Goal: Transaction & Acquisition: Download file/media

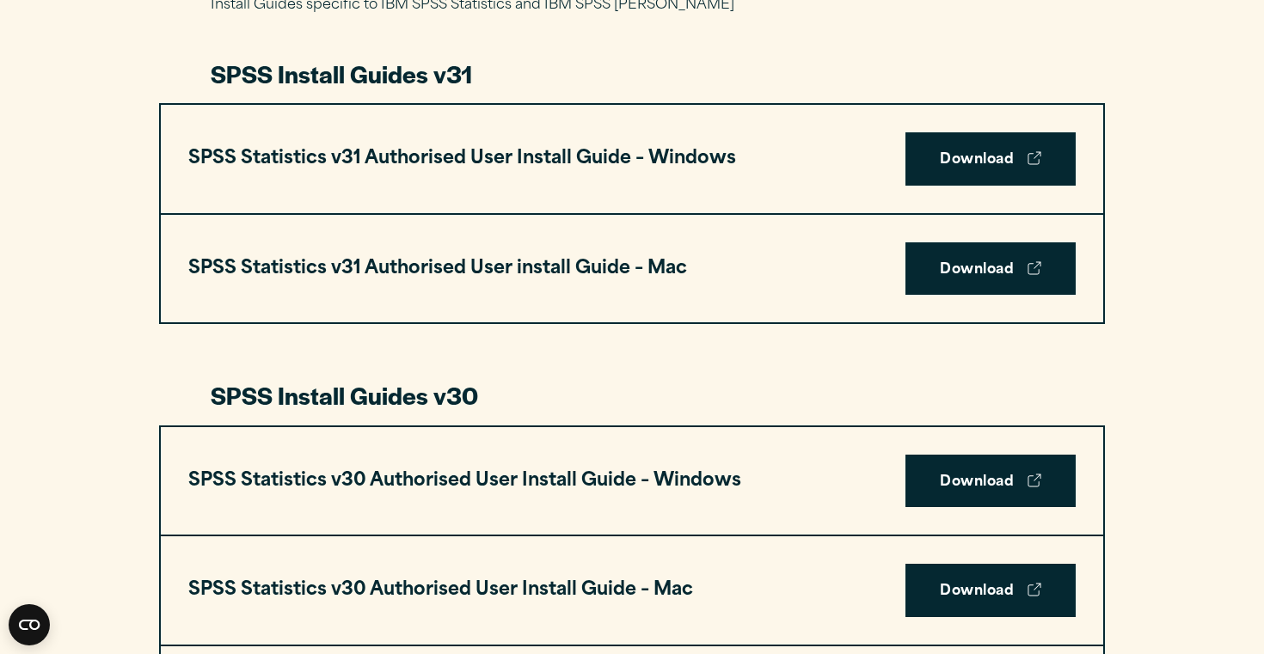
scroll to position [451, 0]
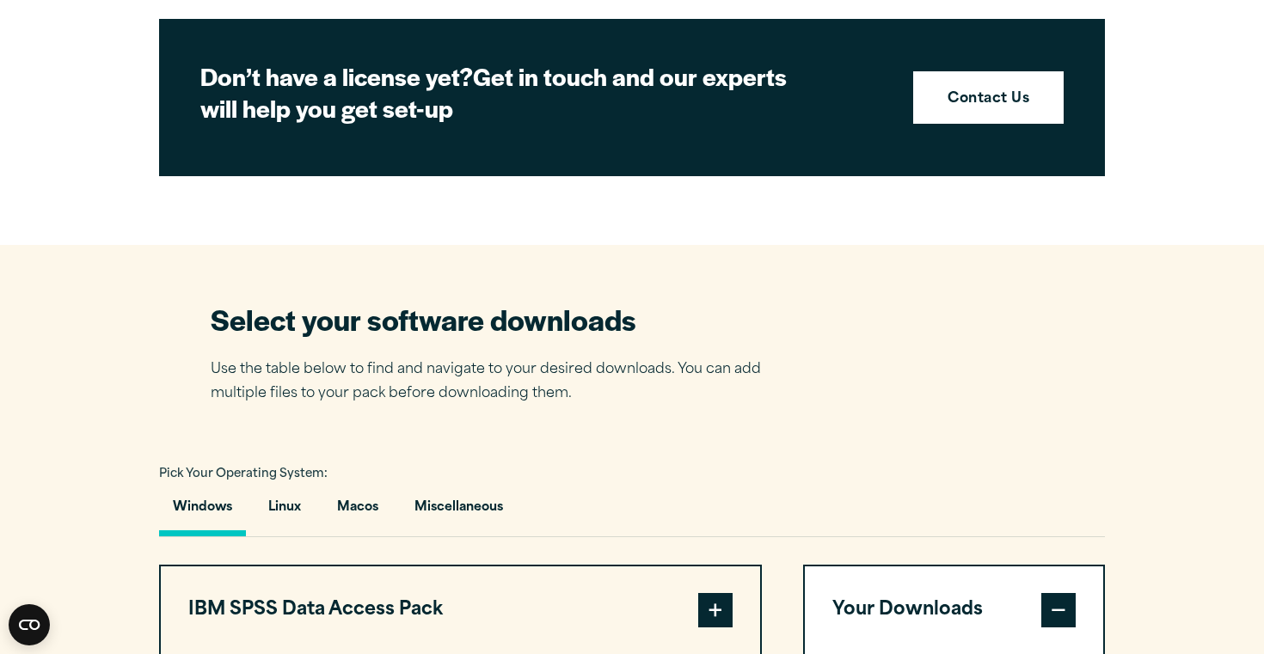
scroll to position [794, 0]
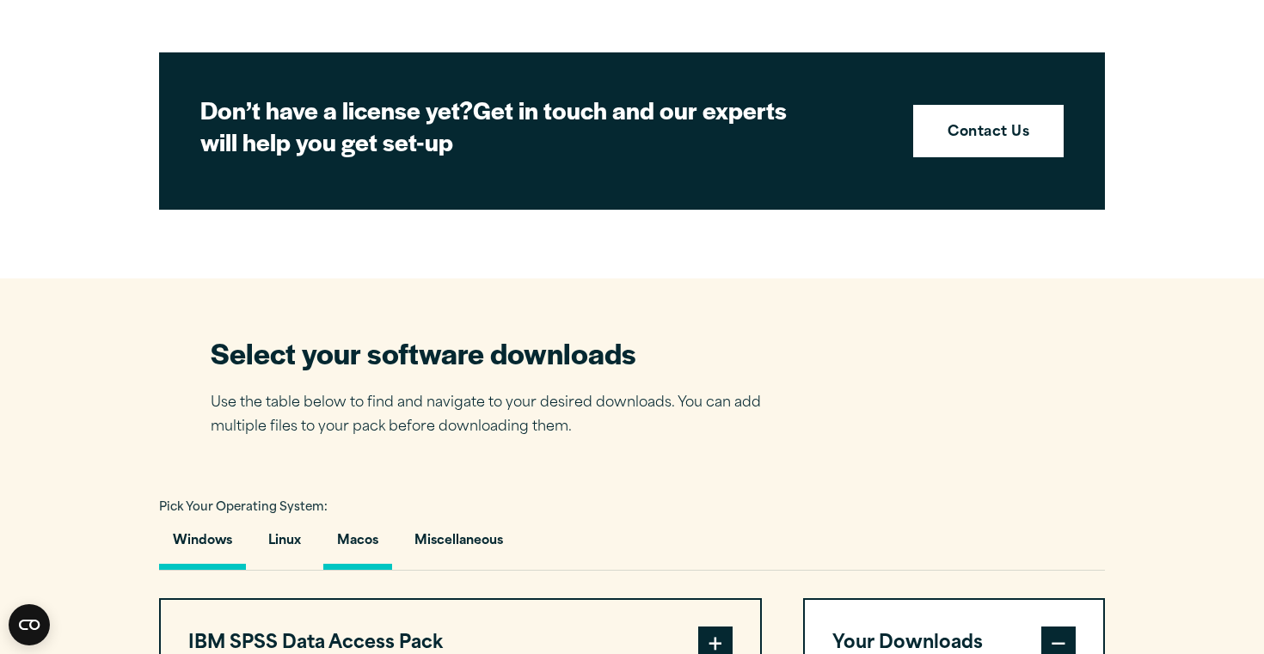
click at [352, 542] on button "Macos" at bounding box center [357, 545] width 69 height 49
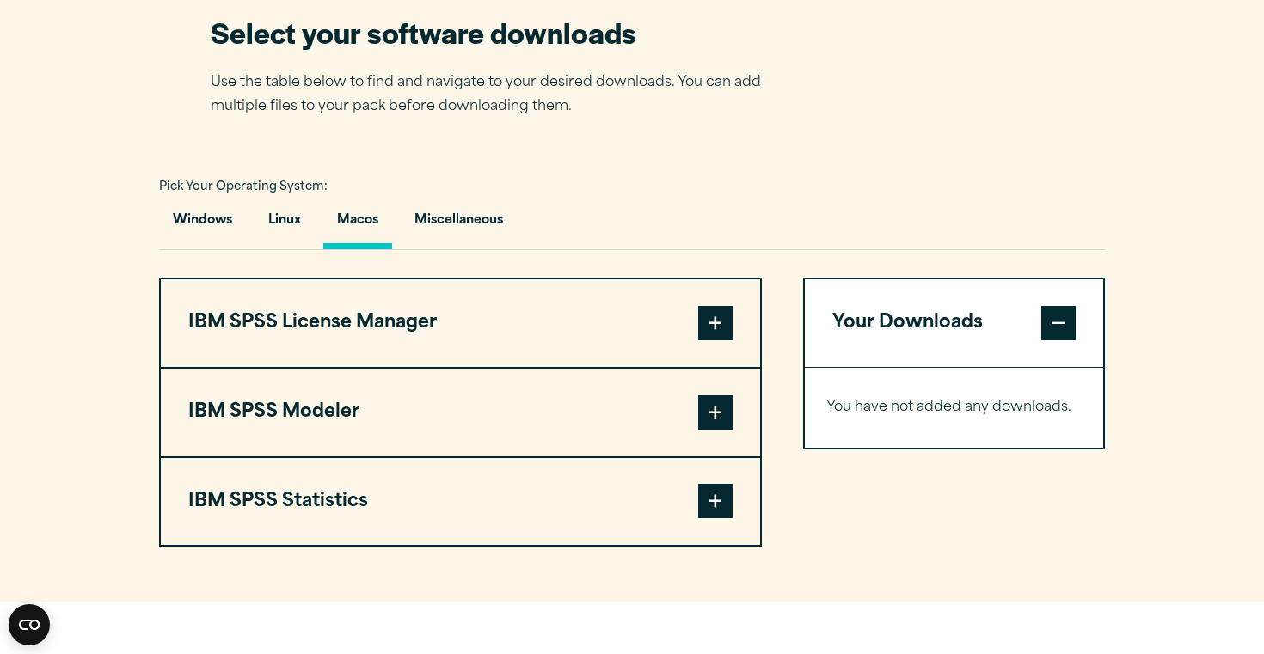
scroll to position [1118, 0]
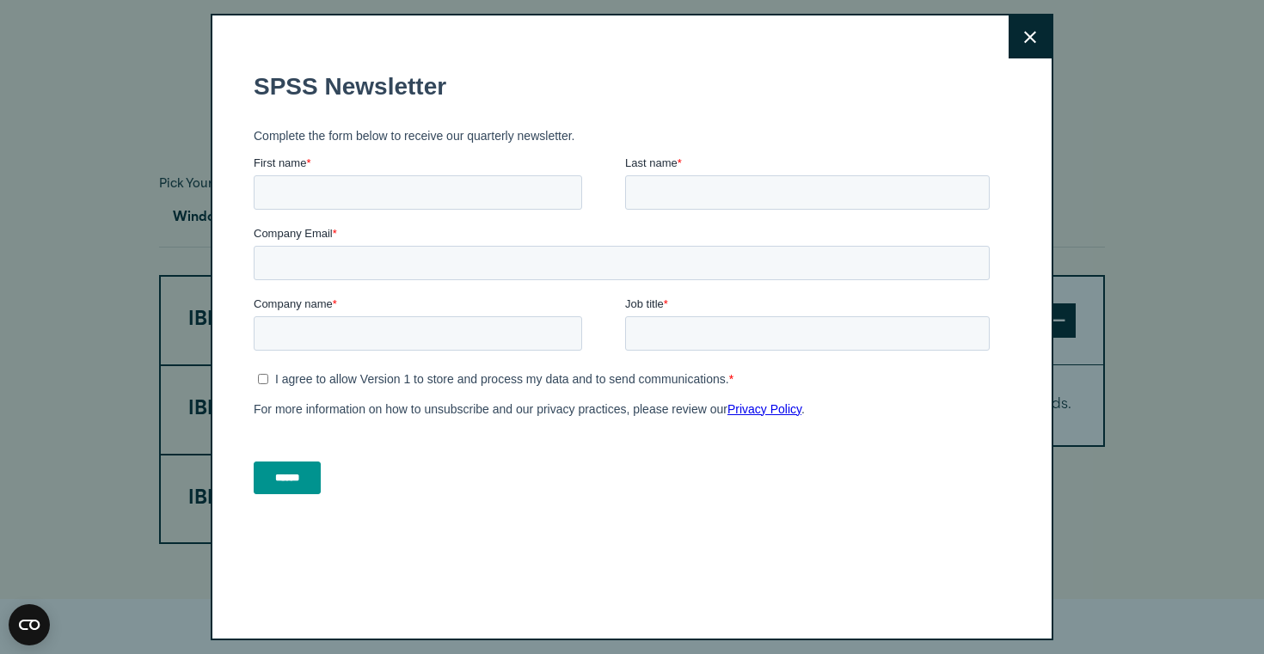
click at [1037, 39] on button "Close" at bounding box center [1030, 36] width 43 height 43
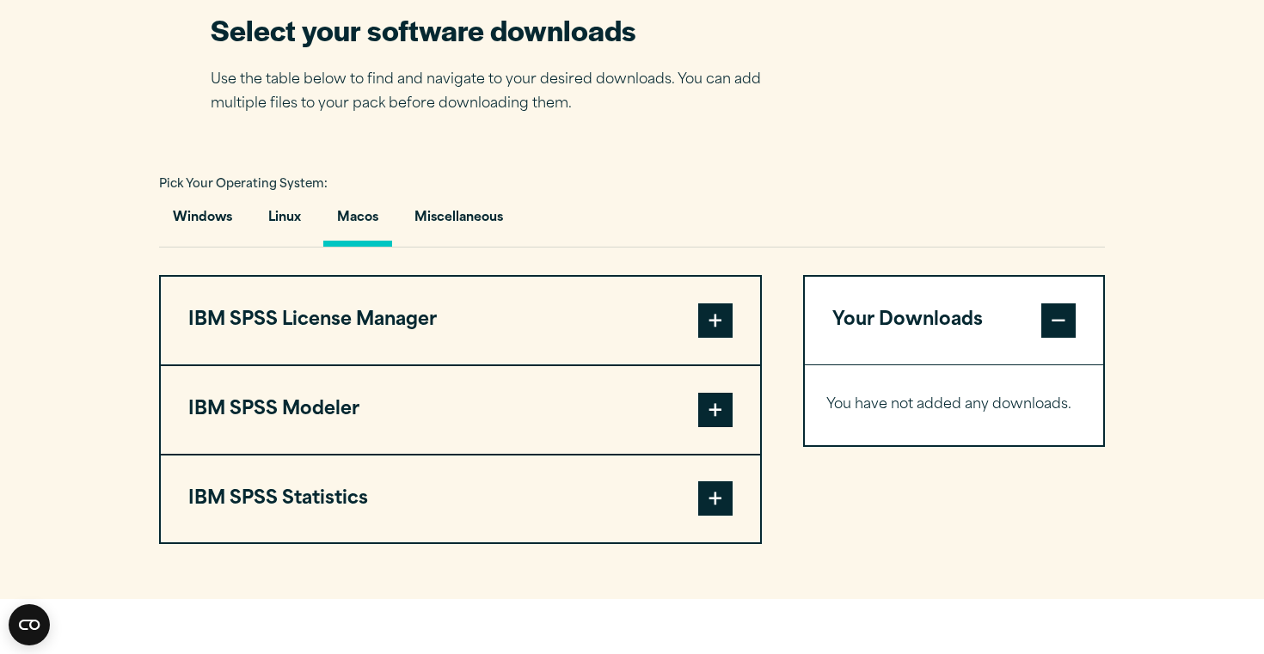
click at [719, 506] on span at bounding box center [715, 499] width 34 height 34
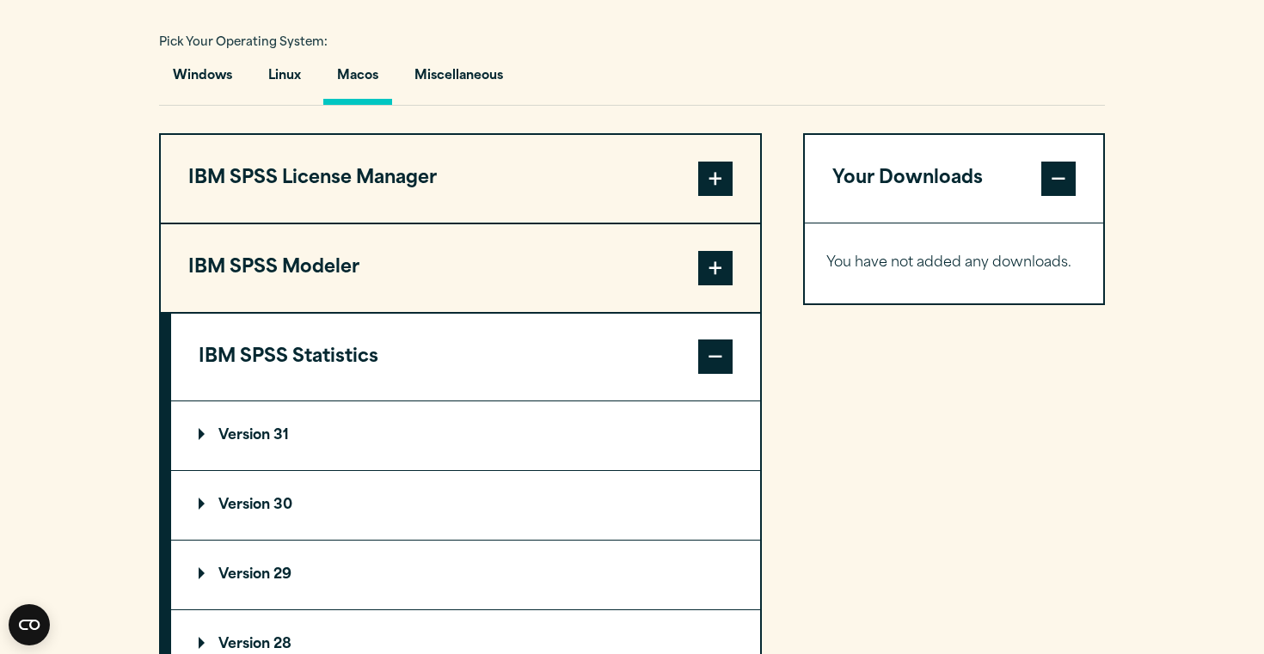
scroll to position [1279, 0]
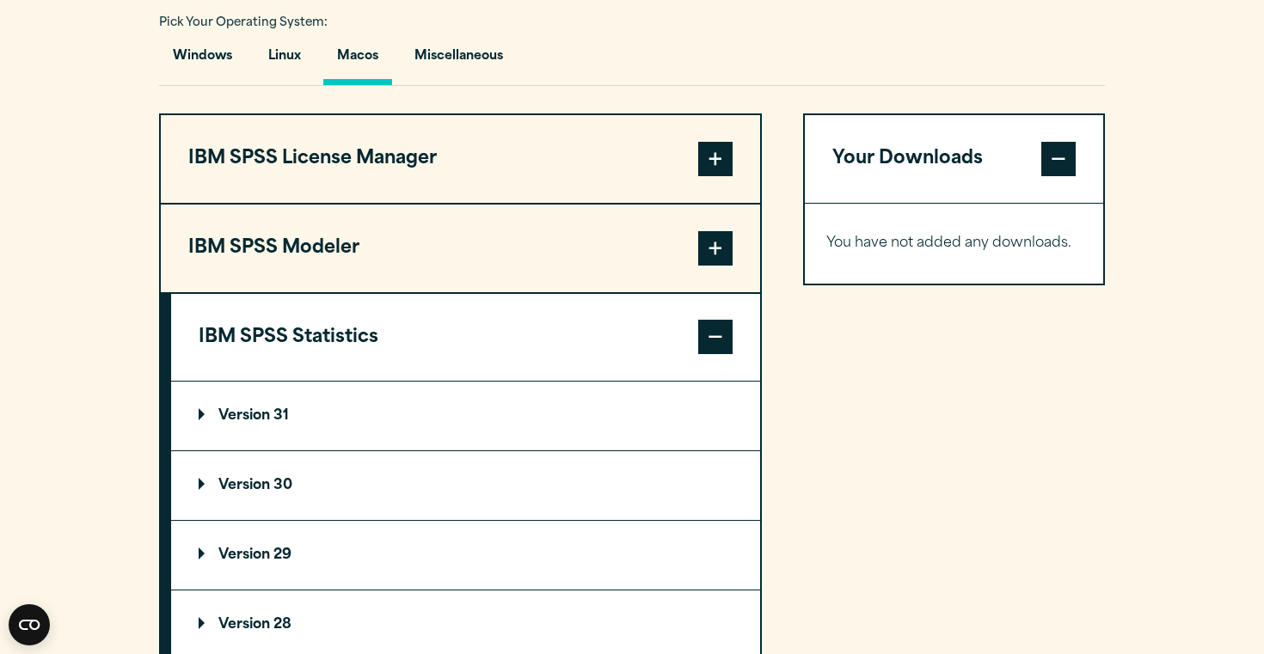
click at [250, 488] on p "Version 30" at bounding box center [246, 486] width 94 height 14
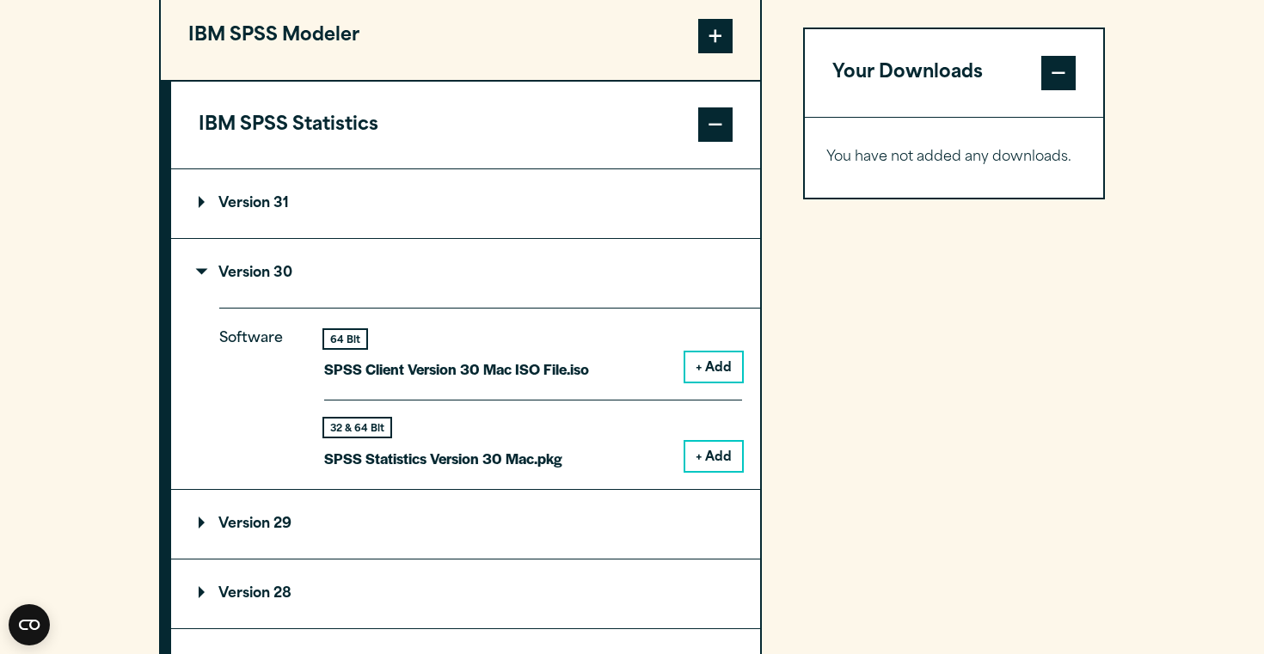
scroll to position [1493, 0]
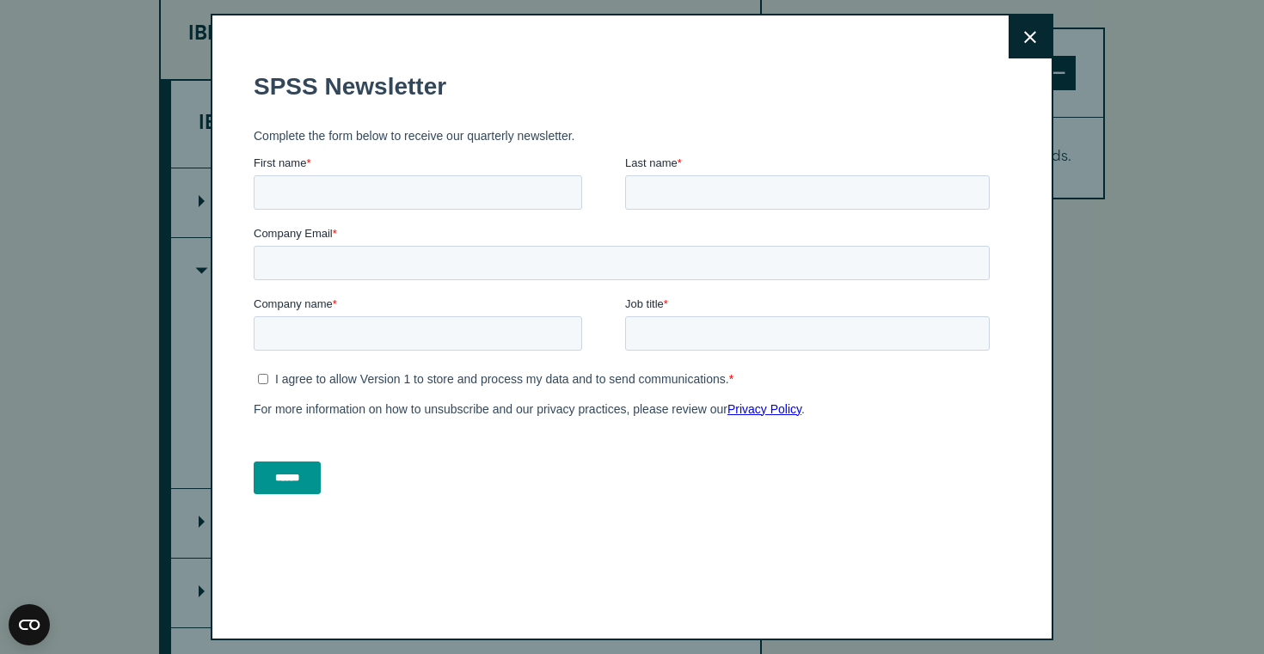
click at [1031, 41] on icon at bounding box center [1030, 37] width 12 height 13
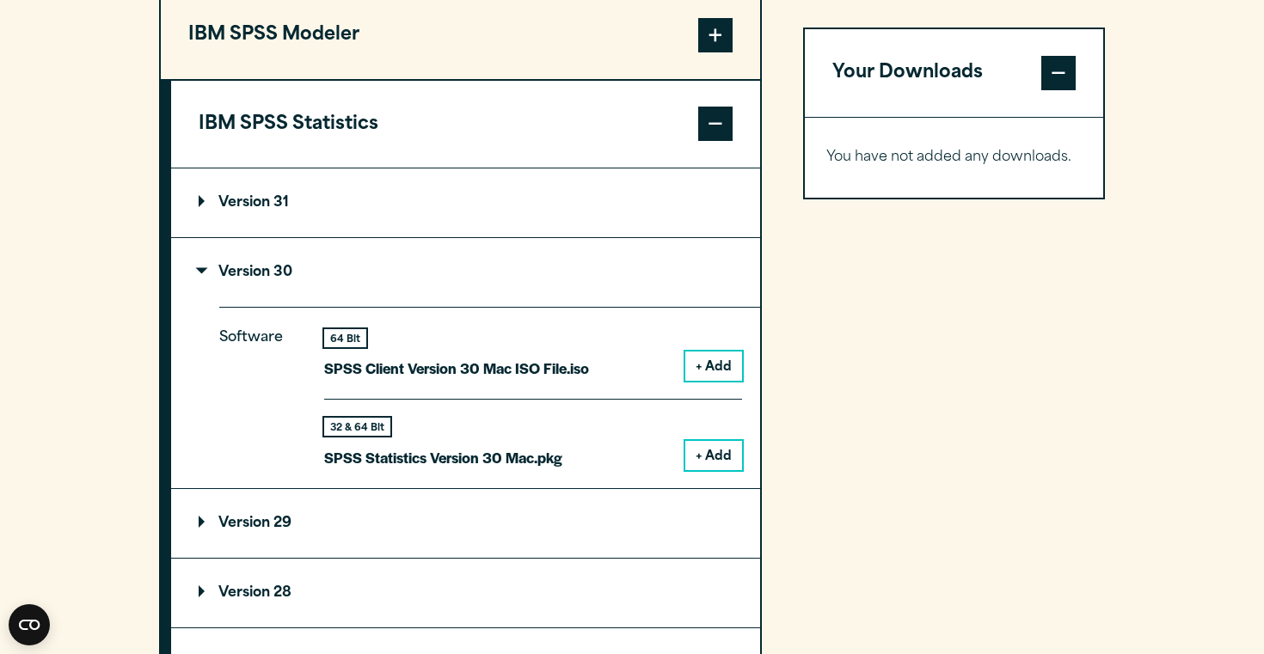
click at [524, 455] on p "SPSS Statistics Version 30 Mac.pkg" at bounding box center [443, 457] width 238 height 25
click at [719, 456] on button "+ Add" at bounding box center [713, 455] width 57 height 29
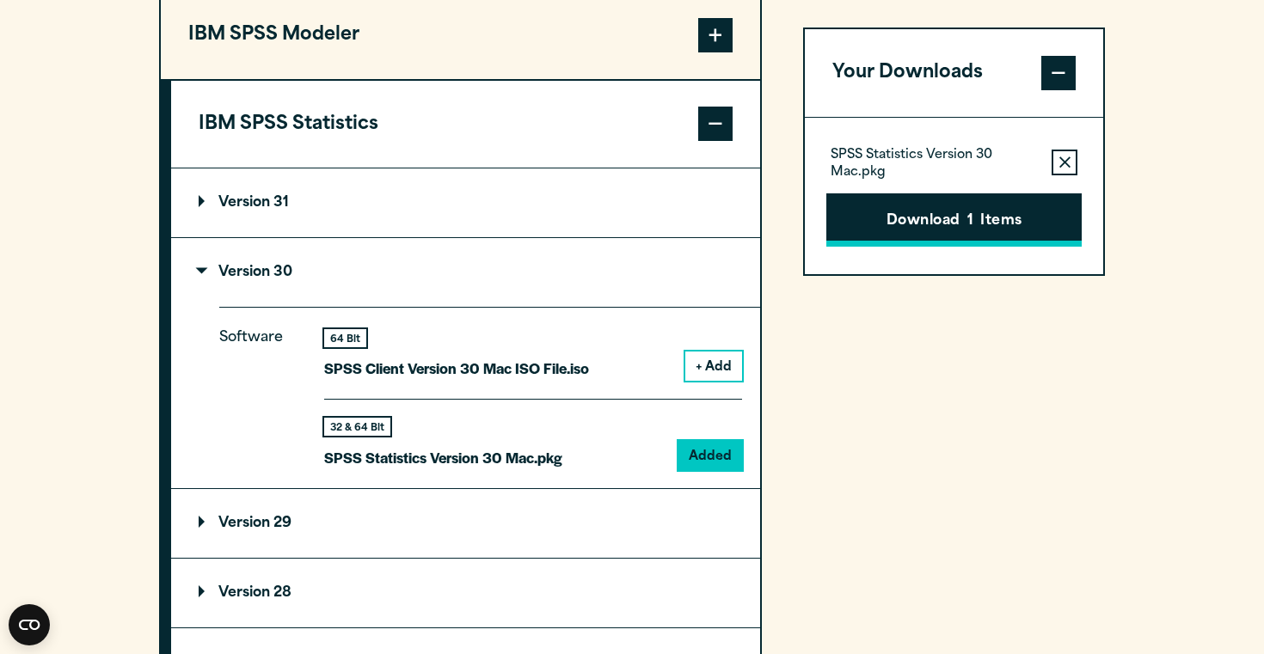
click at [982, 228] on button "Download 1 Items" at bounding box center [953, 219] width 255 height 53
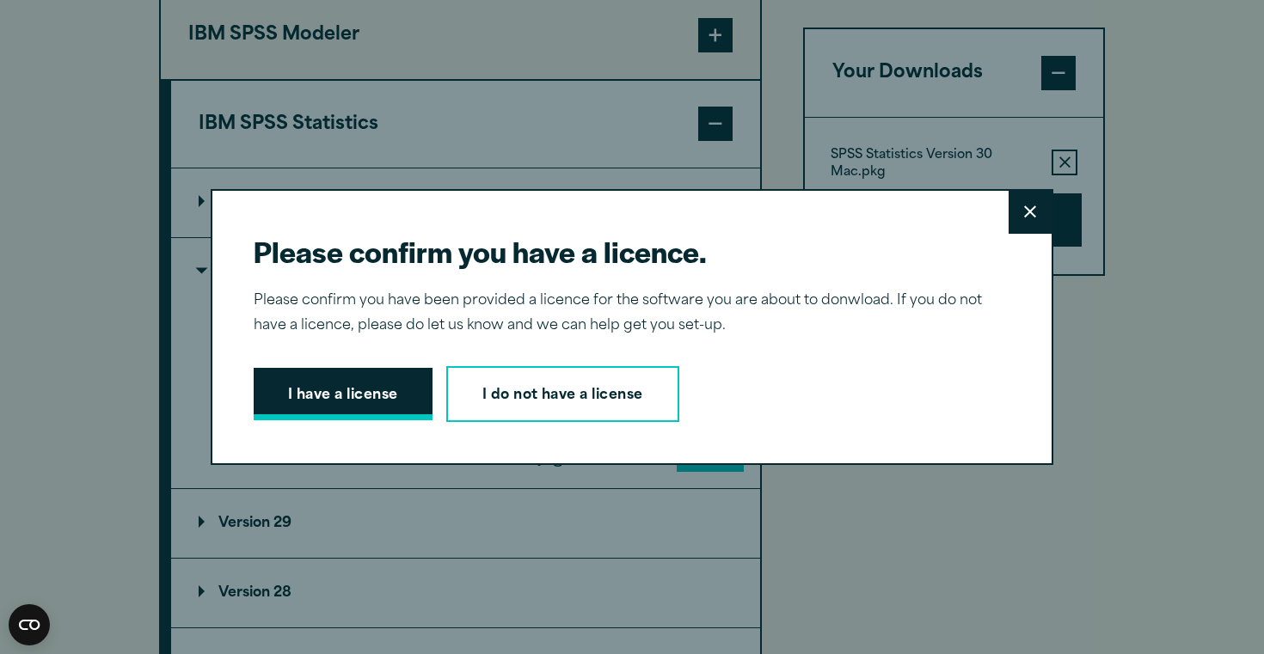
click at [376, 400] on button "I have a license" at bounding box center [343, 394] width 179 height 53
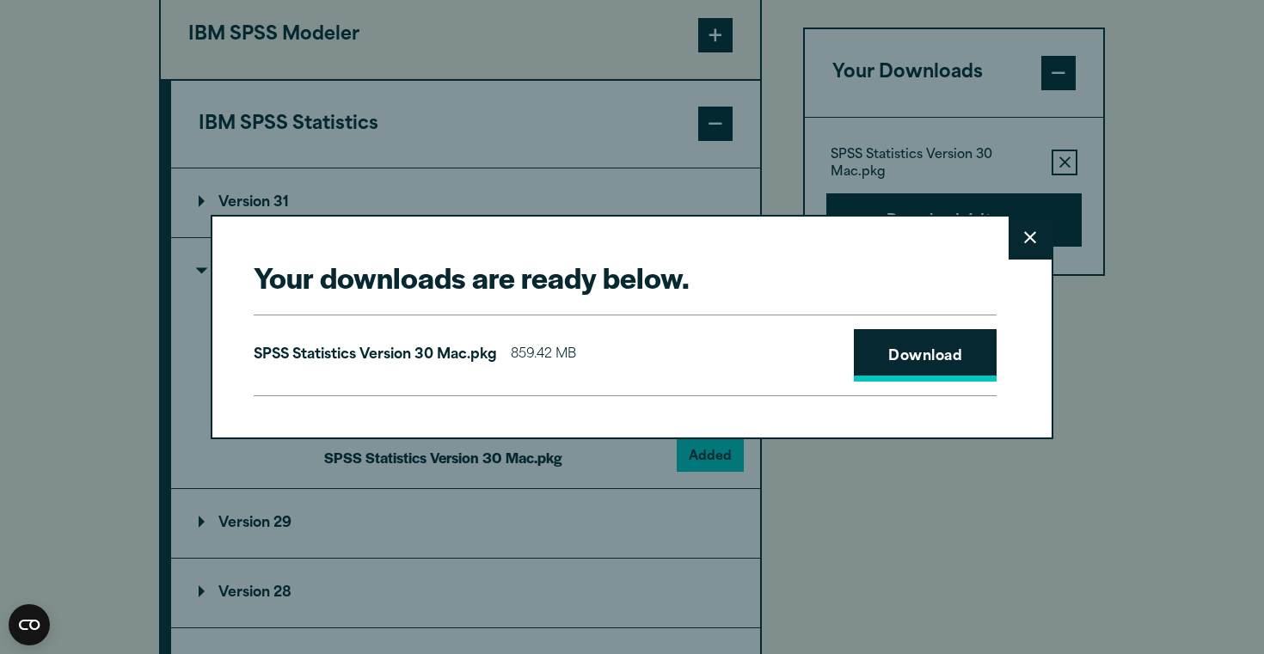
click at [947, 365] on link "Download" at bounding box center [925, 355] width 143 height 53
click at [1160, 301] on div "Your downloads are ready below. Close SPSS Statistics Version 30 Mac.pkg 859.42…" at bounding box center [632, 327] width 1264 height 654
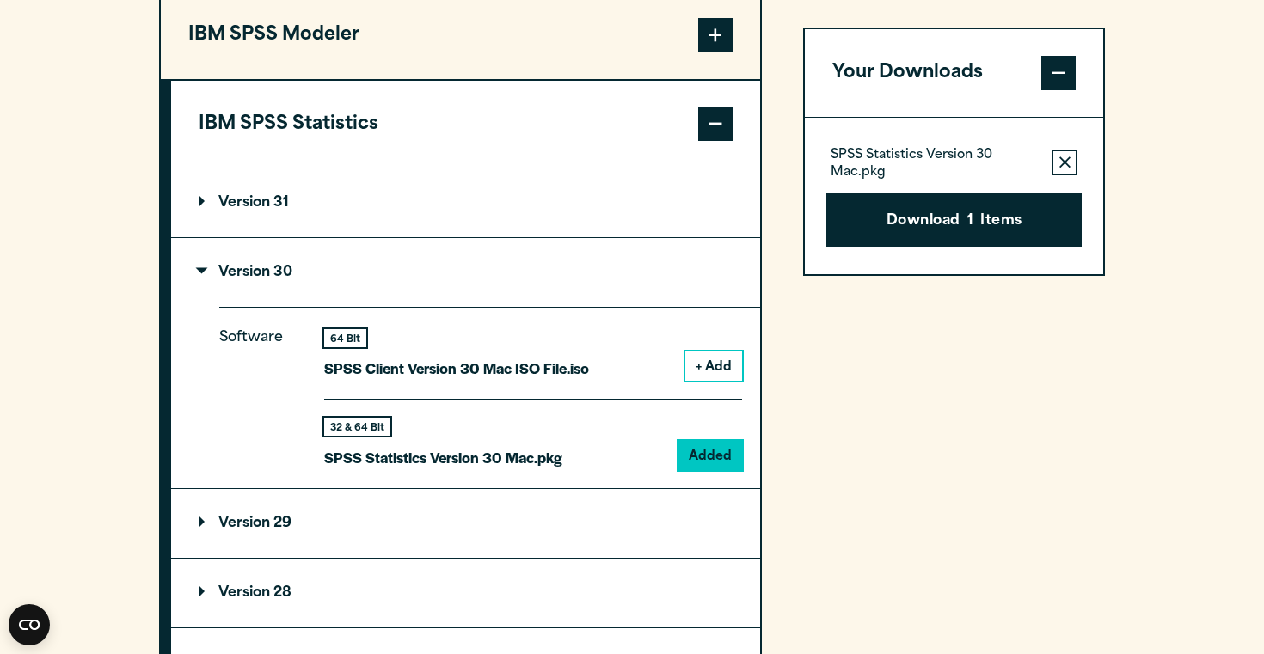
click at [1152, 388] on section "Select your software downloads Use the table below to find and navigate to your…" at bounding box center [632, 202] width 1264 height 1244
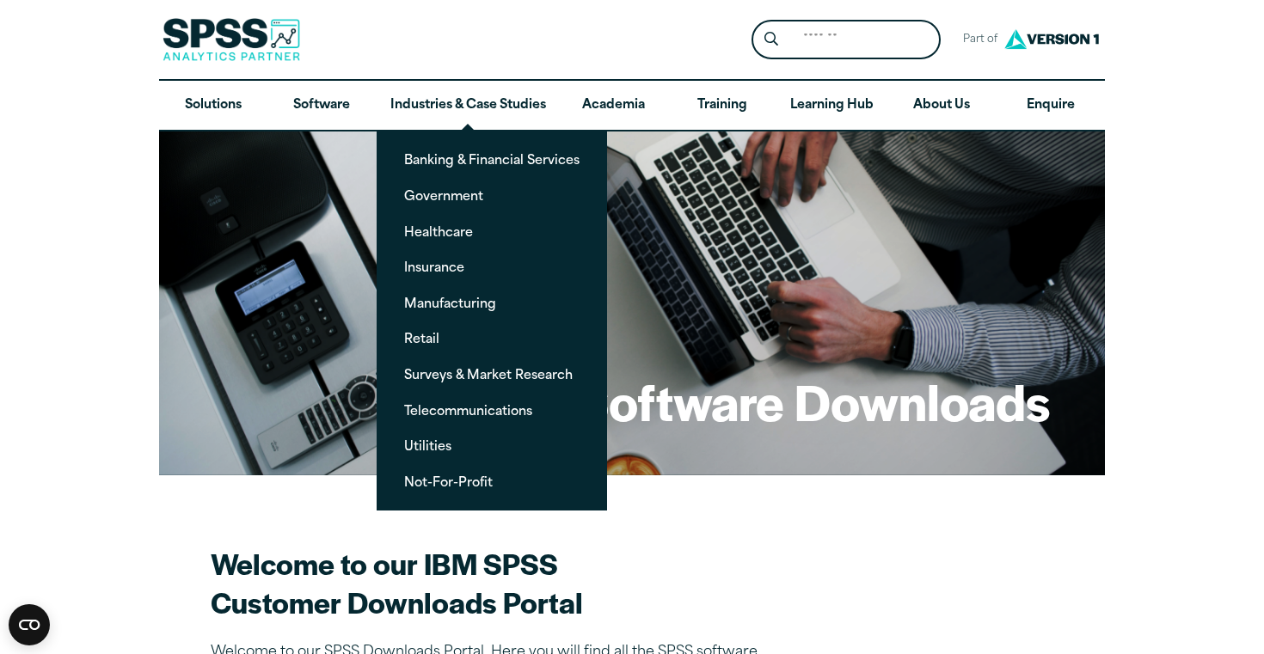
scroll to position [0, 0]
